Goal: Find specific page/section: Find specific page/section

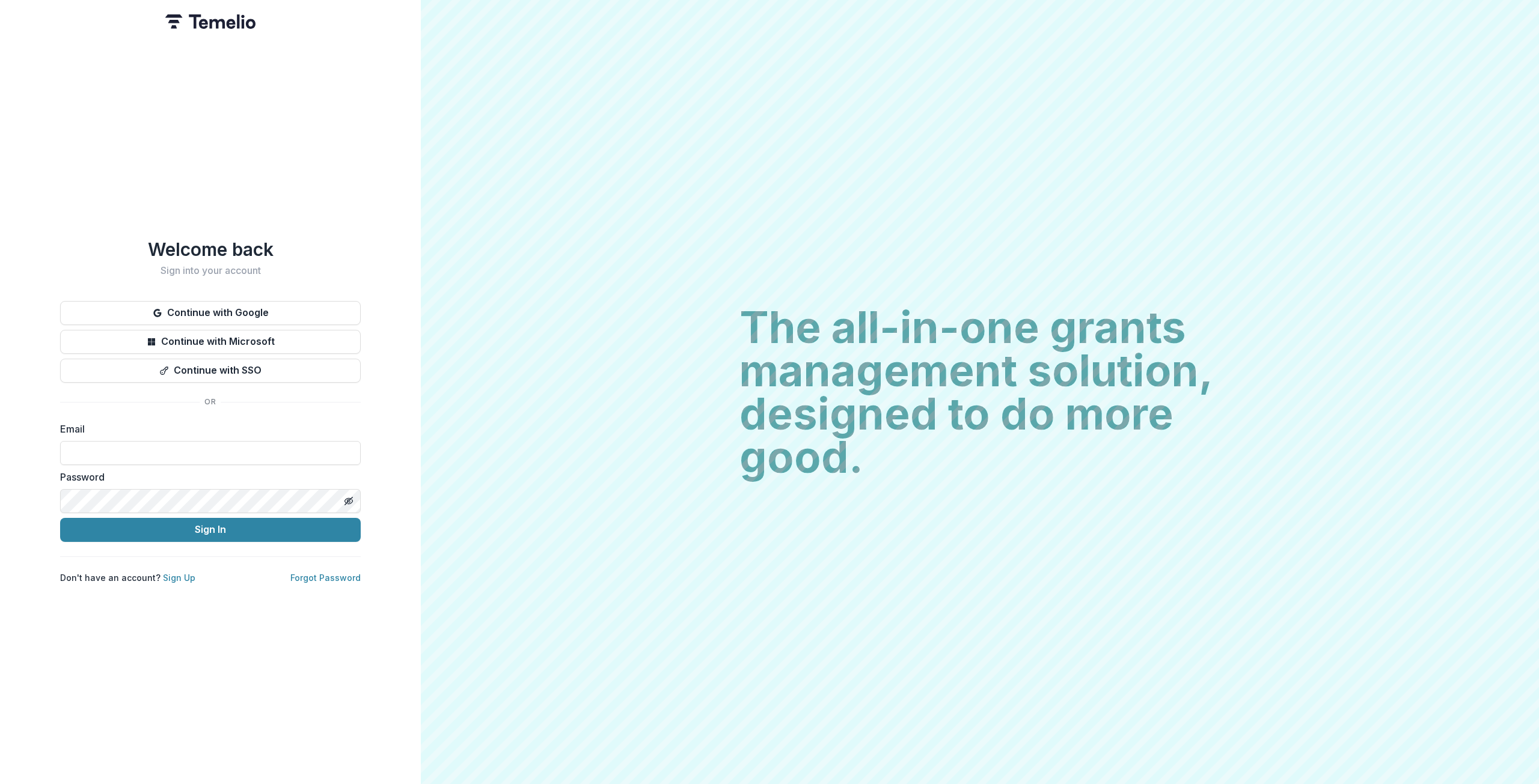
click at [155, 446] on input at bounding box center [210, 453] width 301 height 24
click at [258, 312] on button "Continue with Google" at bounding box center [210, 313] width 301 height 24
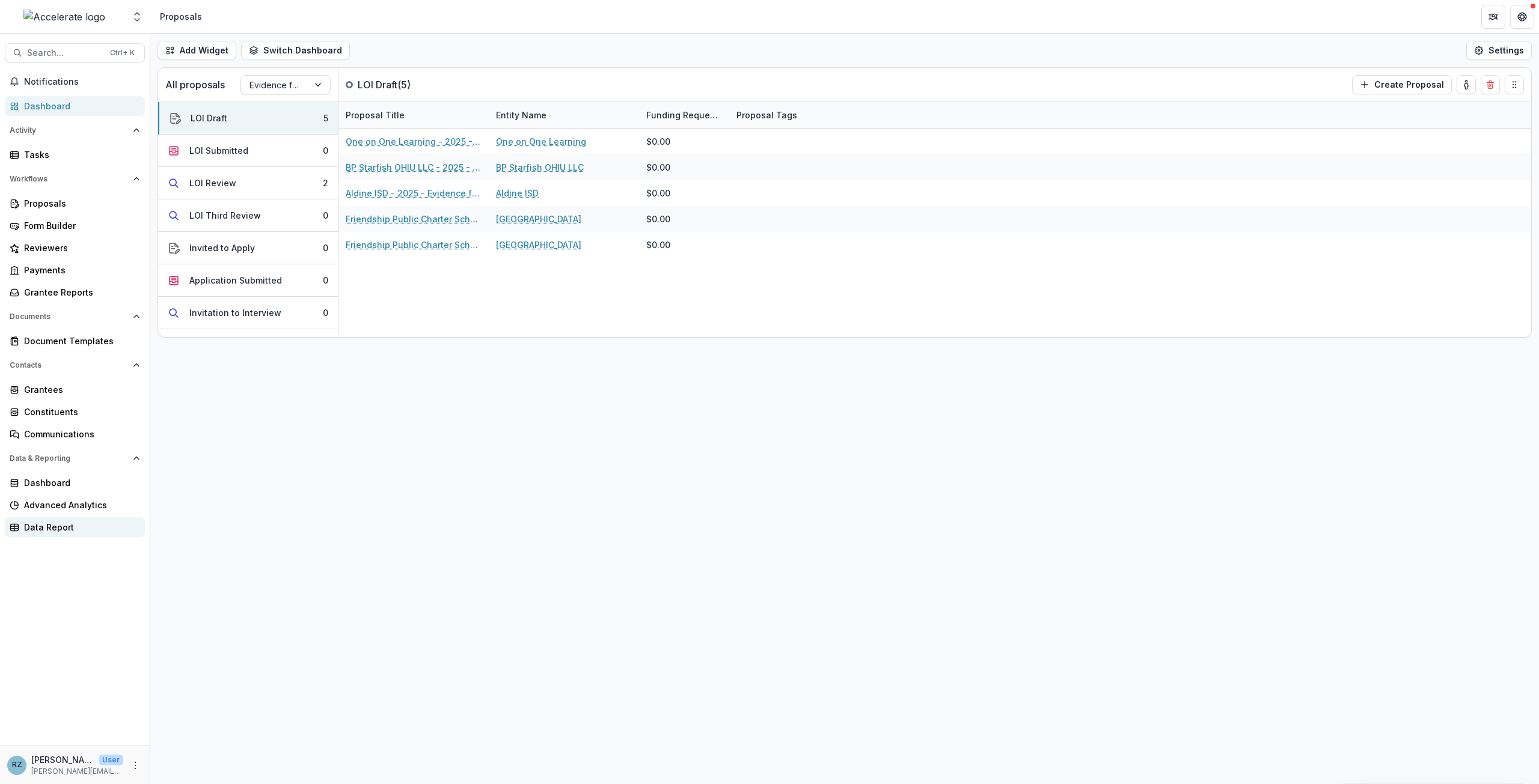
click at [41, 527] on div "Data Report" at bounding box center [80, 527] width 111 height 13
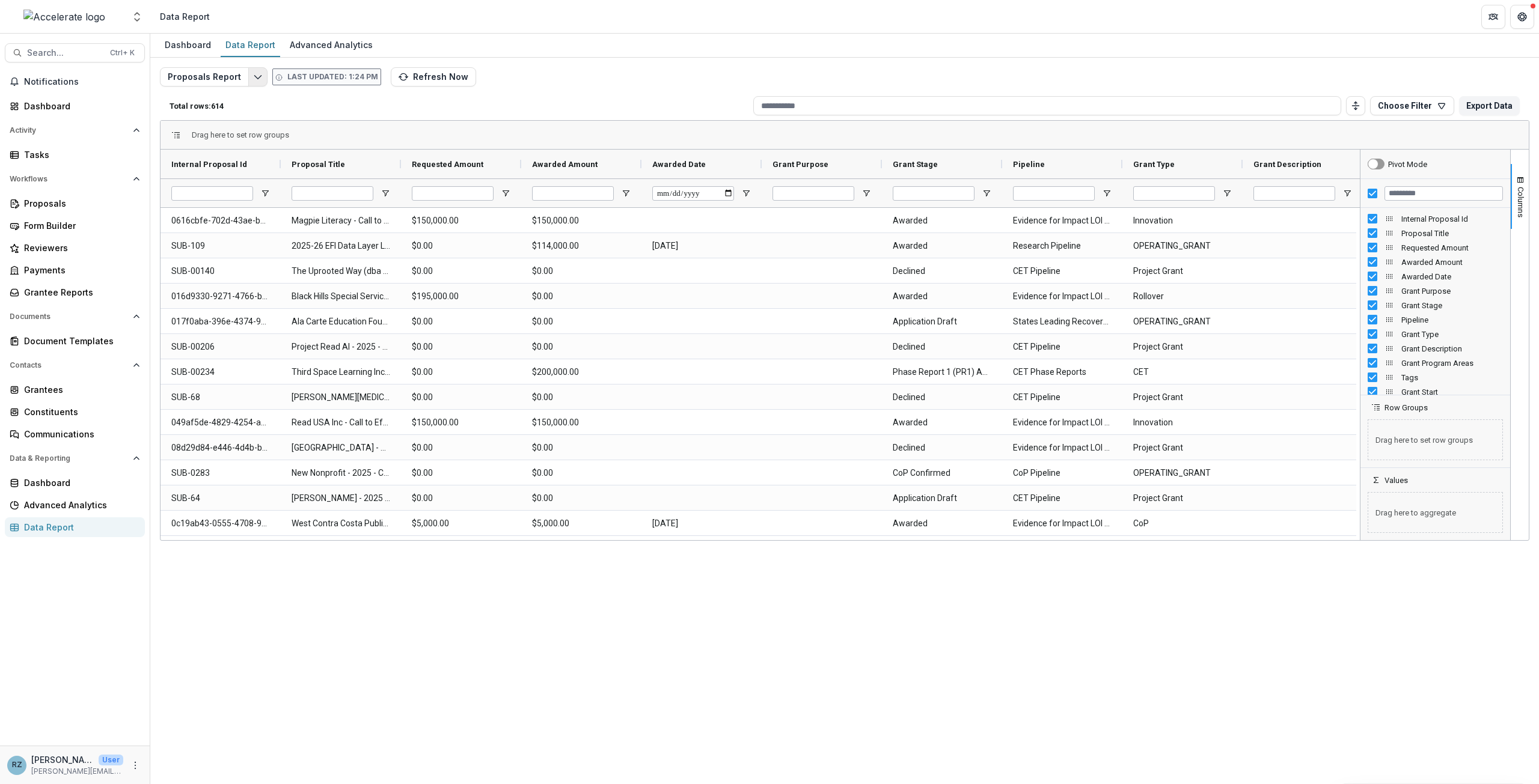
click at [255, 76] on icon "Edit selected report" at bounding box center [258, 77] width 10 height 10
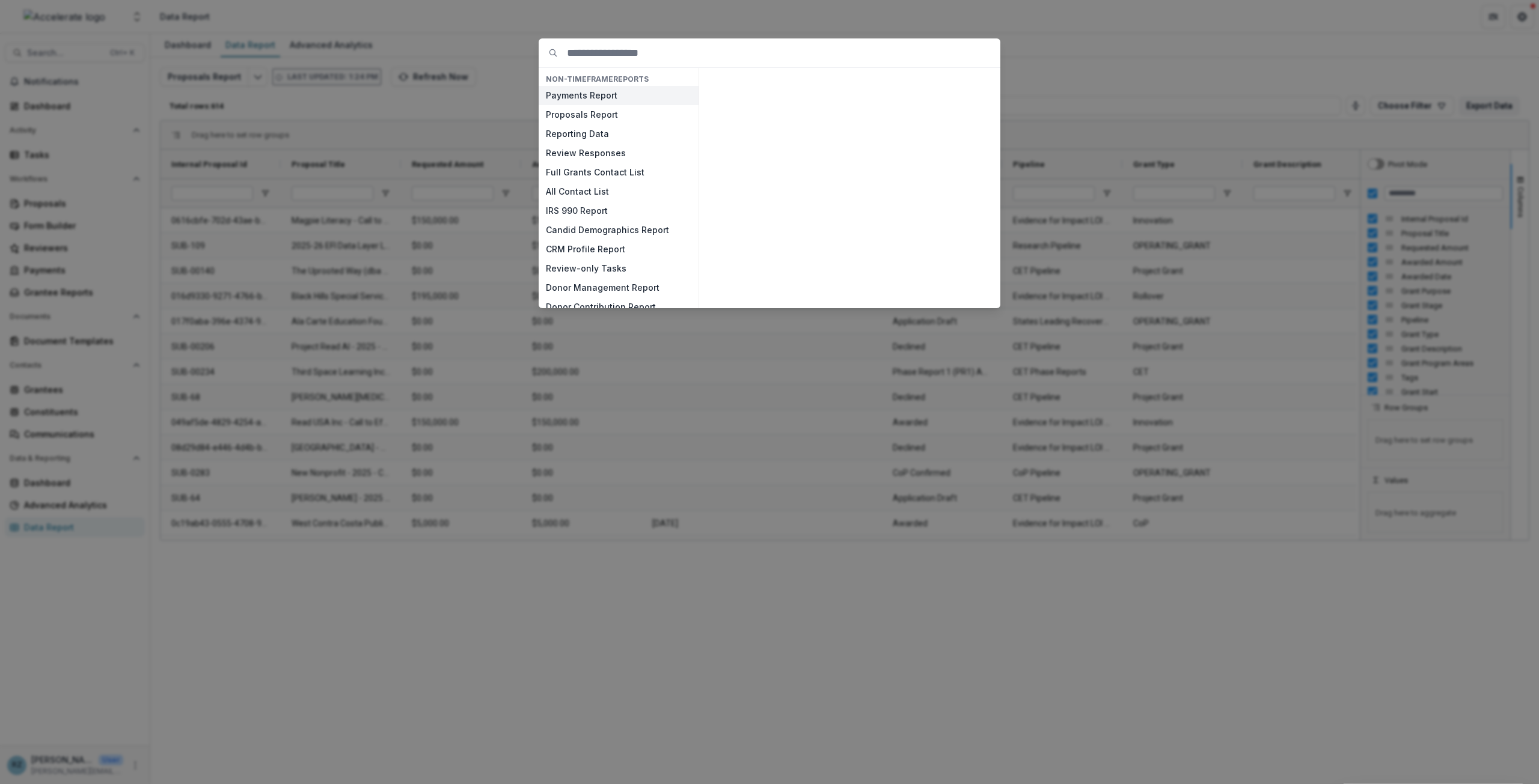
click at [567, 96] on button "Payments Report" at bounding box center [618, 96] width 160 height 20
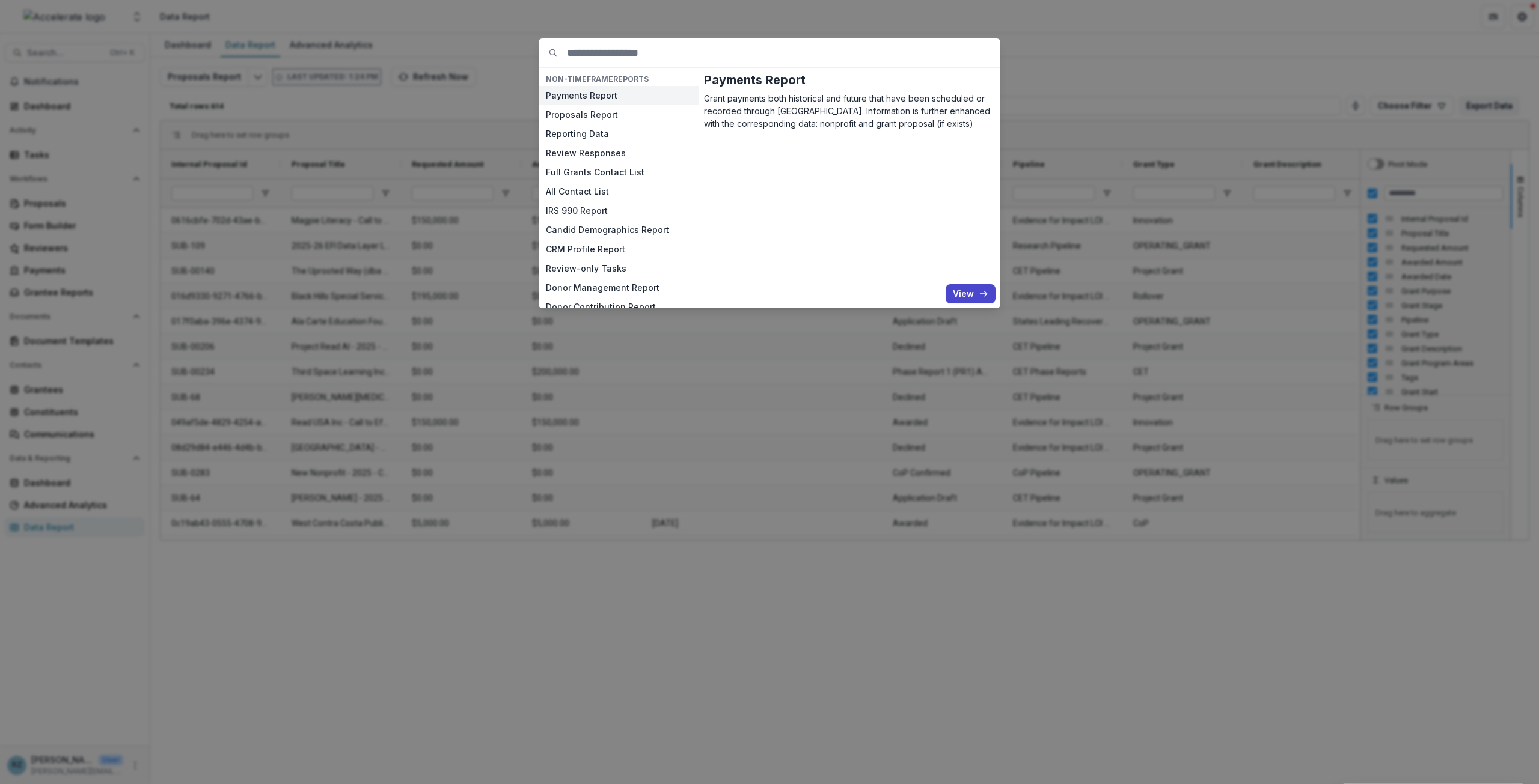
click at [573, 93] on button "Payments Report" at bounding box center [618, 96] width 160 height 20
click at [966, 293] on button "View" at bounding box center [970, 294] width 50 height 20
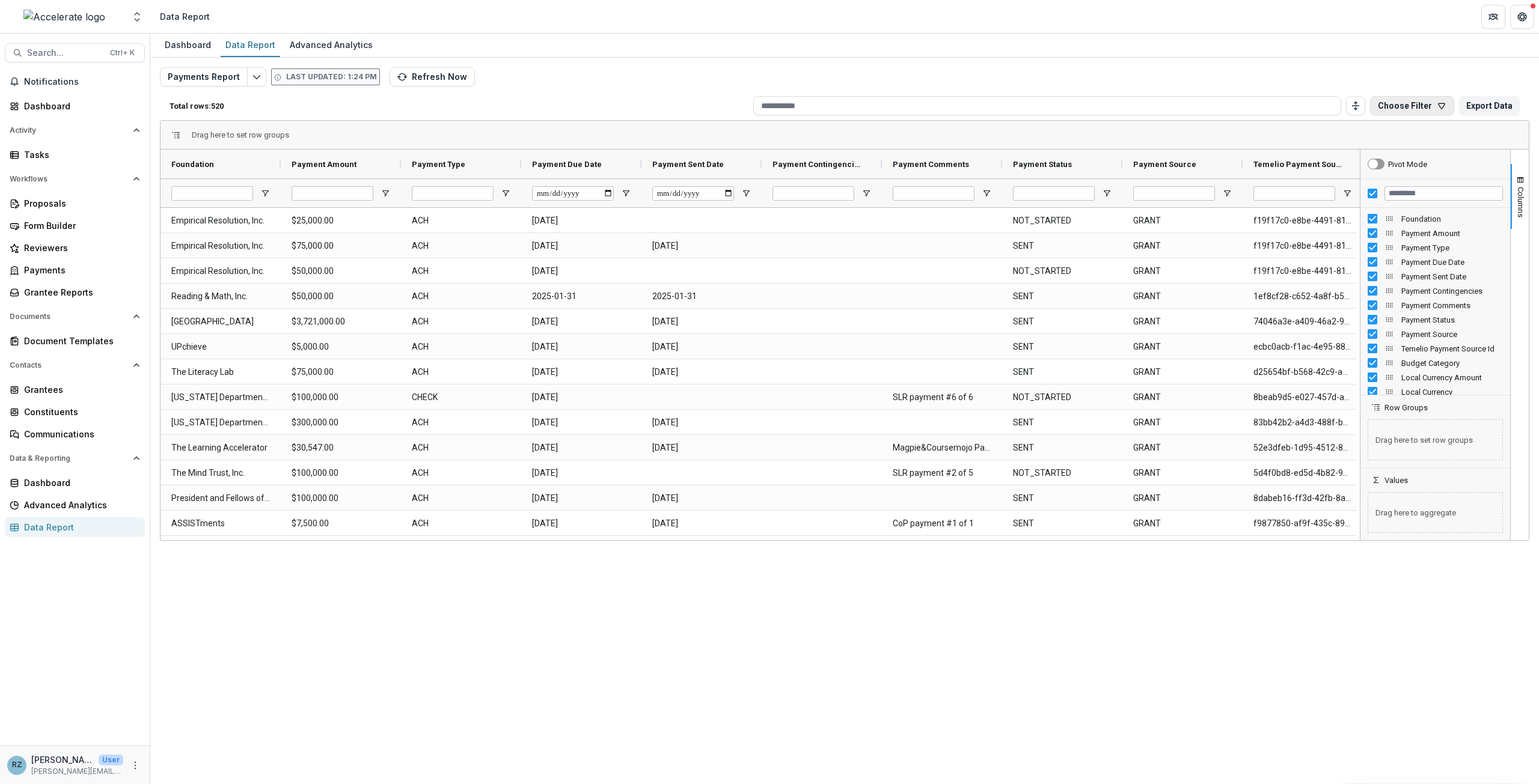
click at [1431, 105] on button "Choose Filter" at bounding box center [1412, 106] width 84 height 20
click at [1354, 160] on button "Team Filters" at bounding box center [1346, 162] width 55 height 26
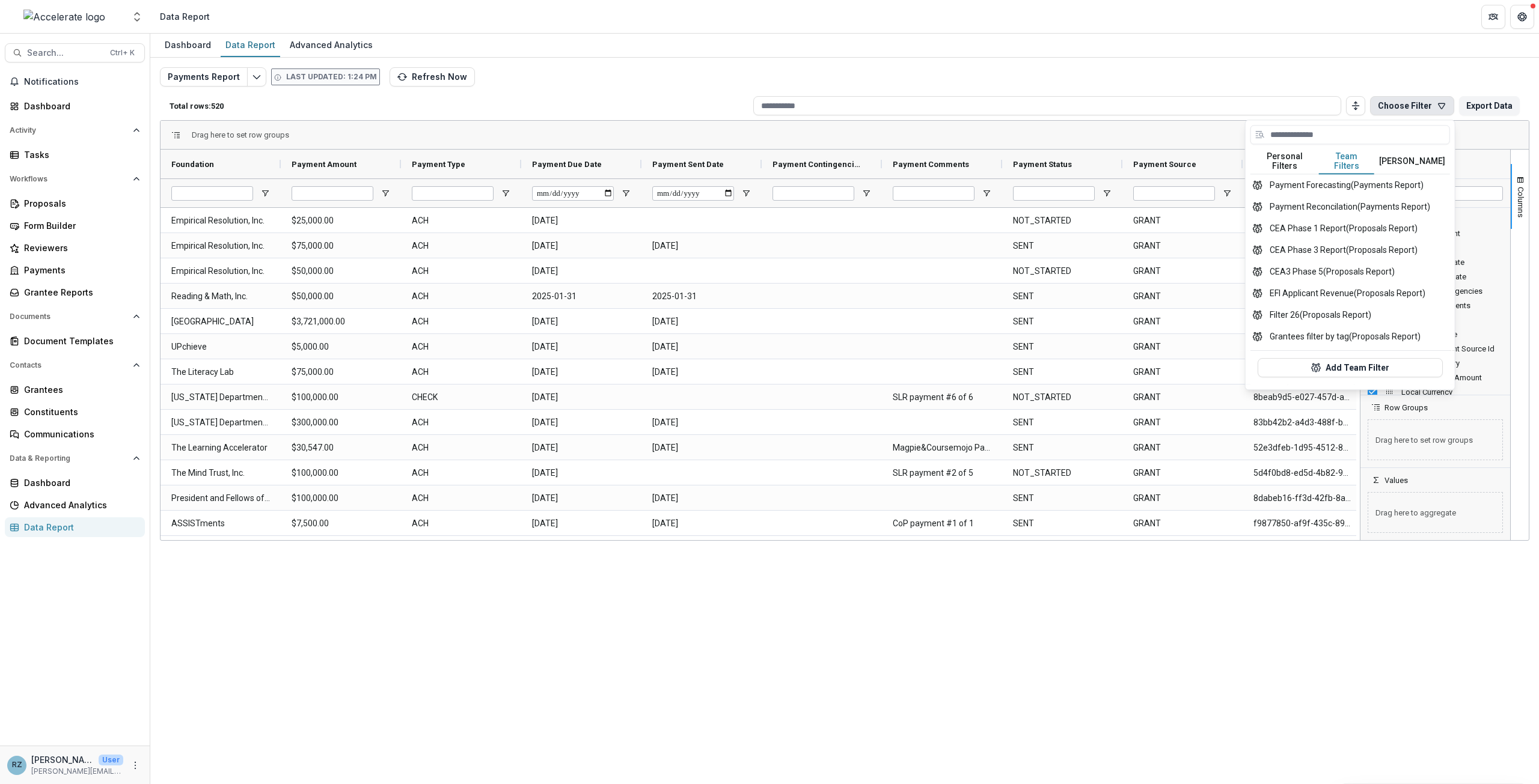
click at [1393, 156] on button "Temelio Filters" at bounding box center [1412, 162] width 76 height 26
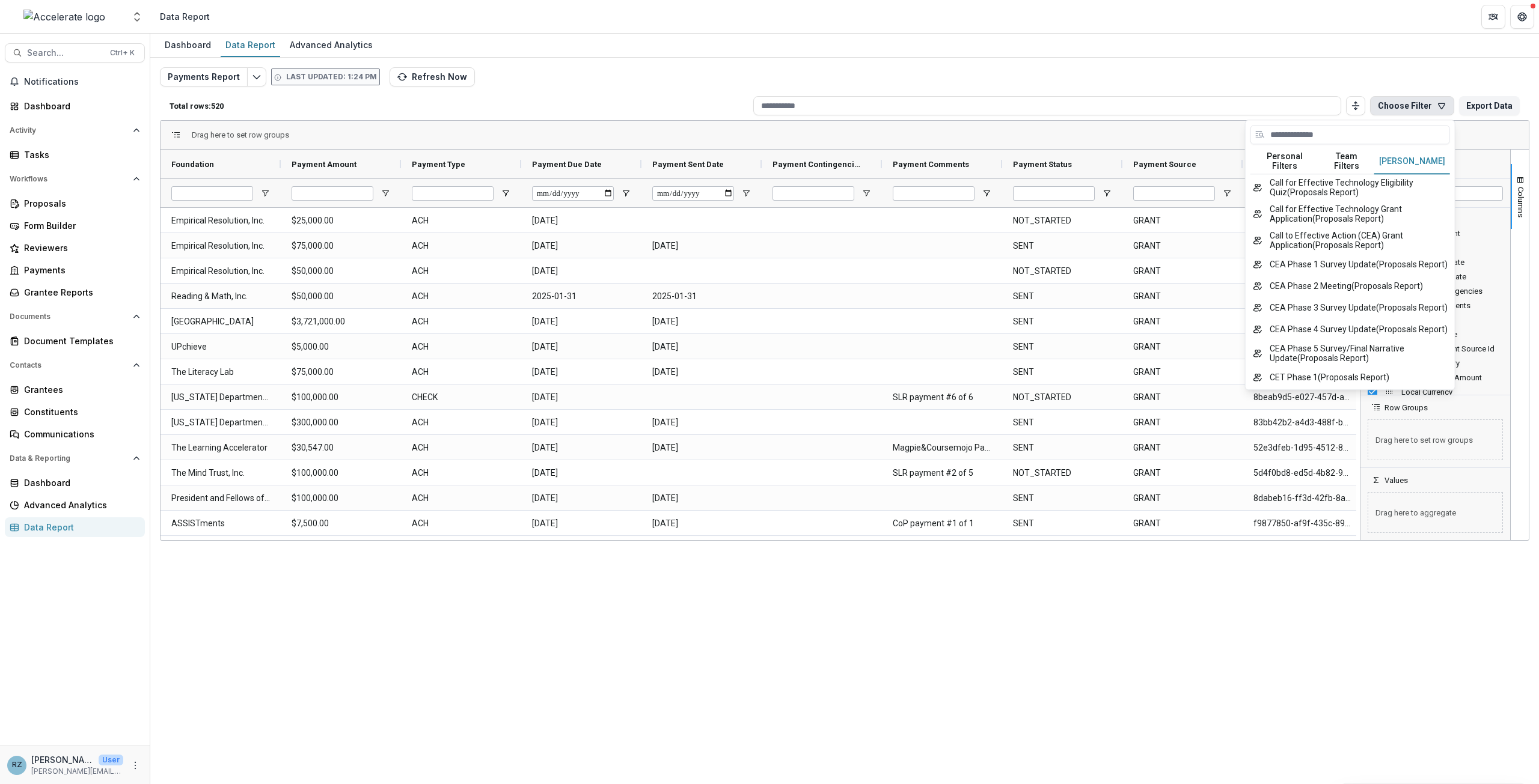
click at [1332, 157] on button "Team Filters" at bounding box center [1346, 162] width 55 height 26
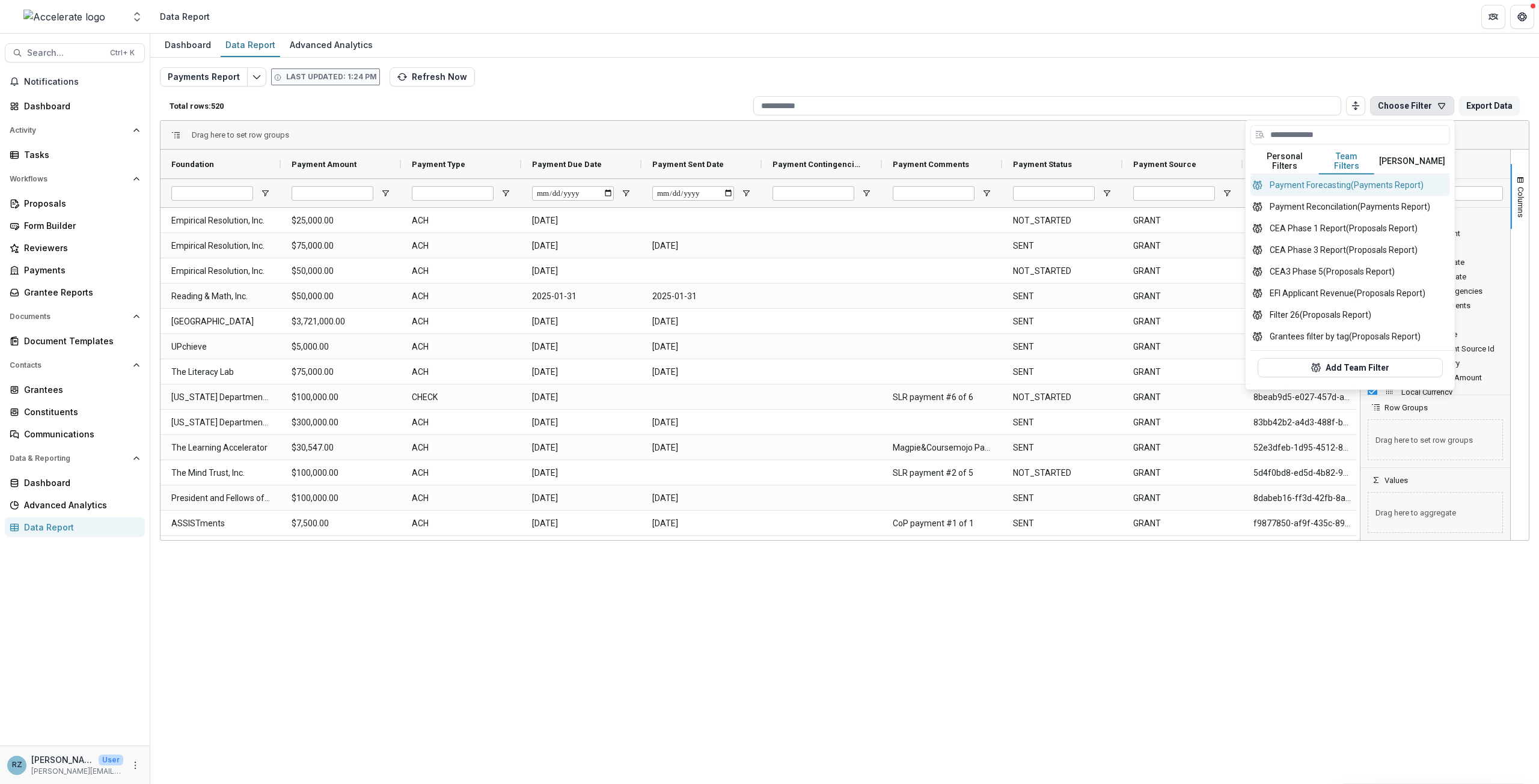
click at [1363, 177] on button "Payment Forecasting (Payments Report)" at bounding box center [1350, 185] width 200 height 22
